Goal: Complete application form

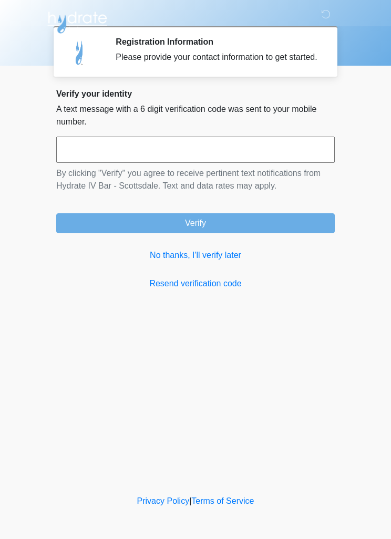
click at [62, 163] on input "text" at bounding box center [195, 150] width 278 height 26
type input "******"
click at [85, 233] on button "Verify" at bounding box center [195, 223] width 278 height 20
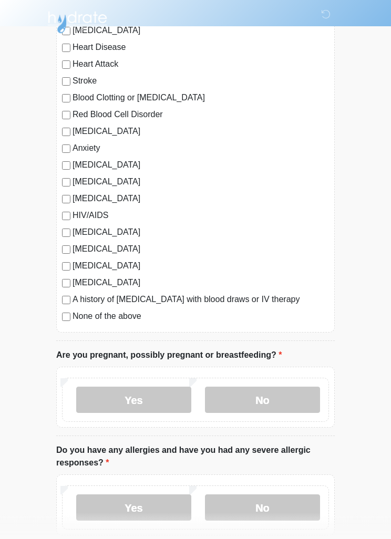
scroll to position [111, 0]
click at [280, 409] on label "No" at bounding box center [262, 399] width 115 height 26
click at [278, 509] on label "No" at bounding box center [262, 507] width 115 height 26
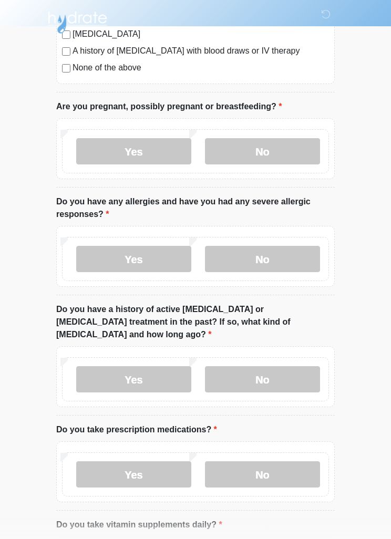
scroll to position [360, 0]
click at [290, 366] on label "No" at bounding box center [262, 378] width 115 height 26
click at [285, 465] on label "No" at bounding box center [262, 474] width 115 height 26
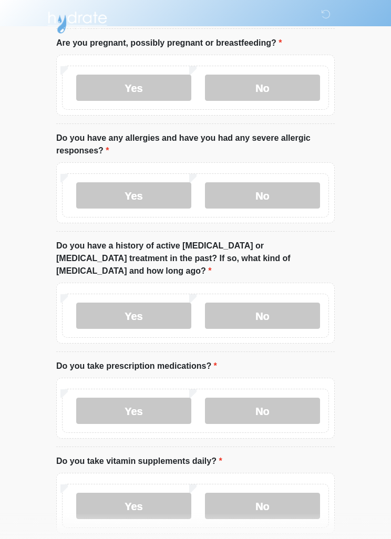
scroll to position [463, 0]
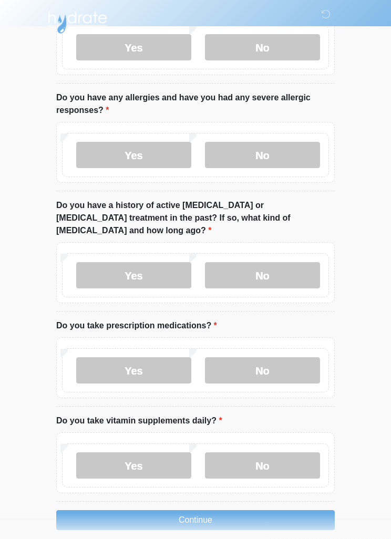
click at [98, 452] on label "Yes" at bounding box center [133, 465] width 115 height 26
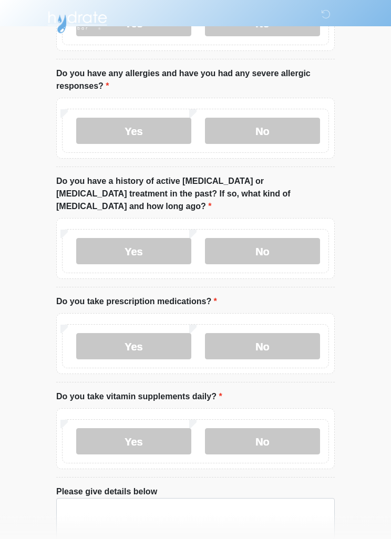
scroll to position [537, 0]
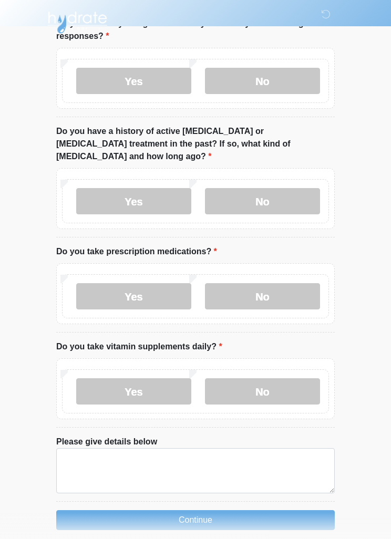
click at [291, 381] on label "No" at bounding box center [262, 391] width 115 height 26
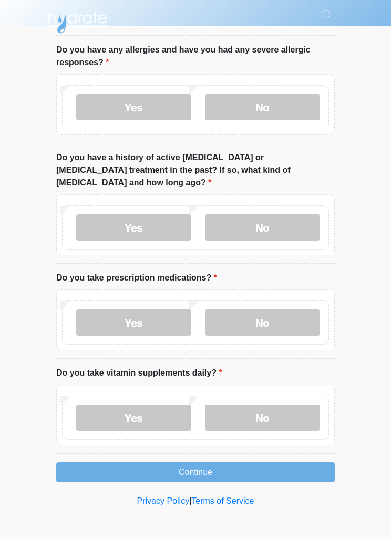
scroll to position [463, 0]
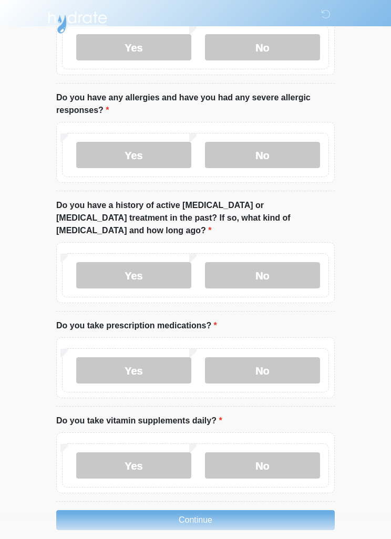
click at [83, 510] on button "Continue" at bounding box center [195, 520] width 278 height 20
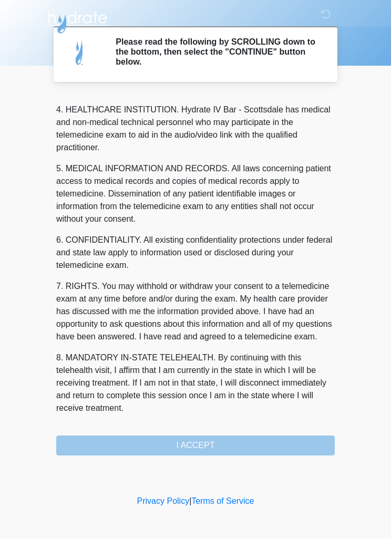
scroll to position [293, 0]
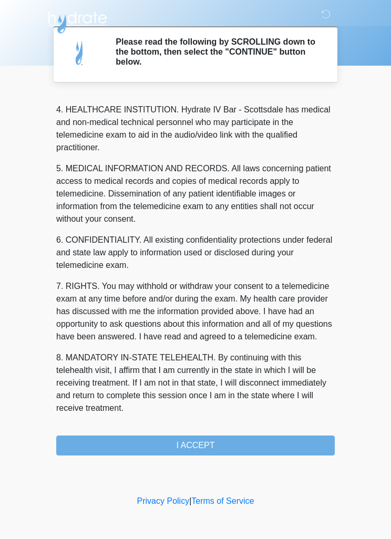
click at [91, 441] on button "I ACCEPT" at bounding box center [195, 445] width 278 height 20
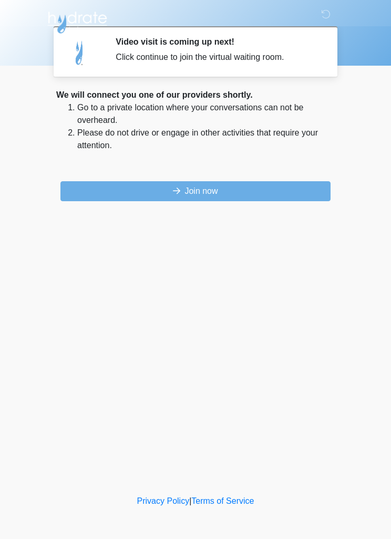
click at [97, 186] on button "Join now" at bounding box center [195, 191] width 270 height 20
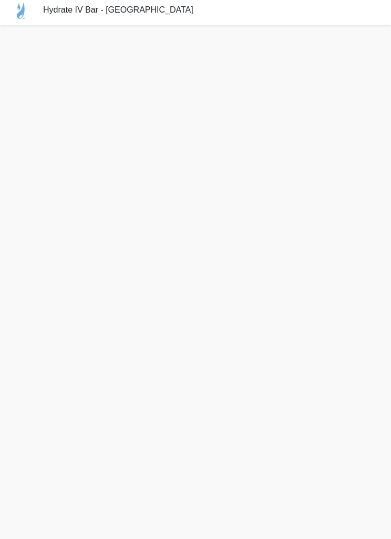
scroll to position [32, 0]
